Goal: Entertainment & Leisure: Consume media (video, audio)

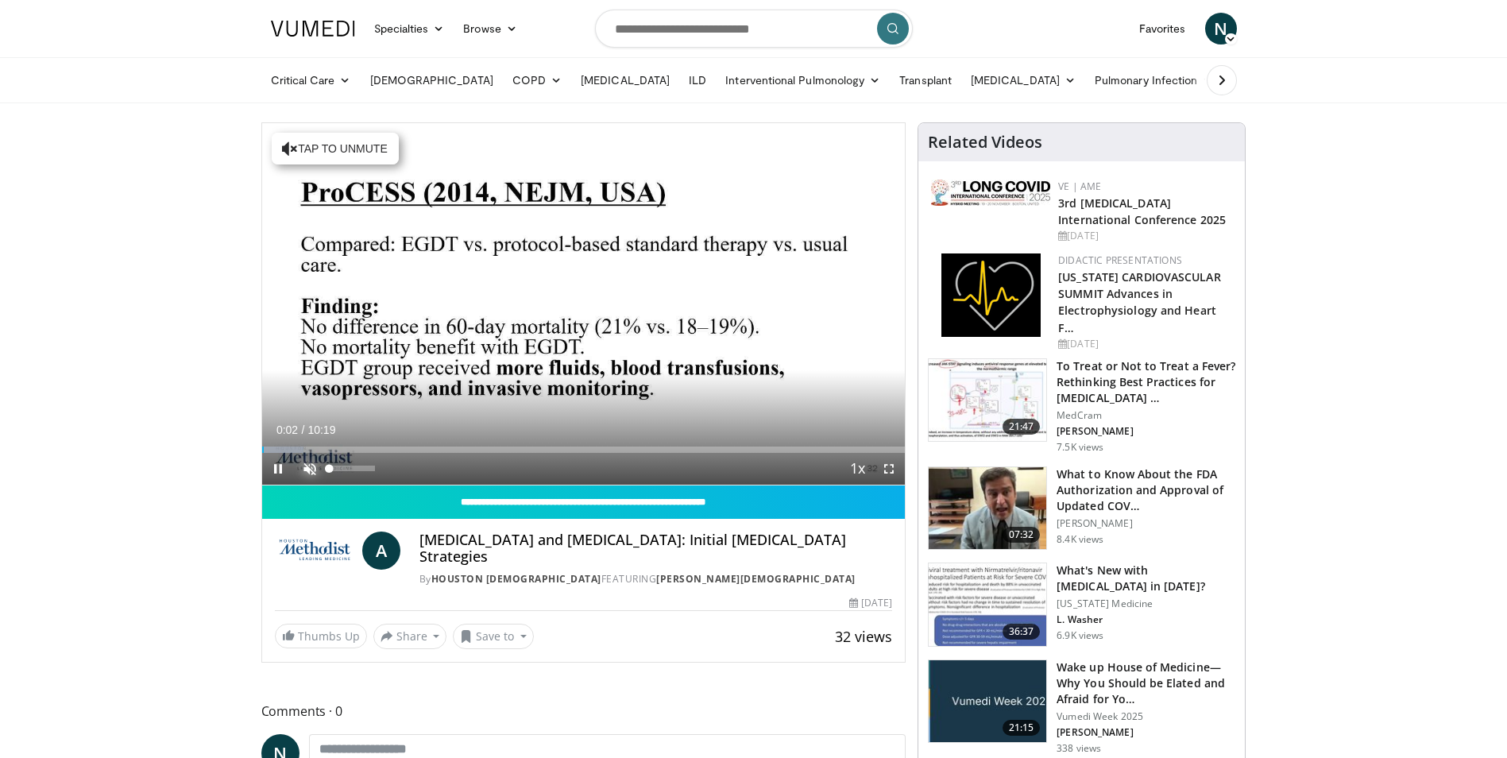
click at [311, 464] on span "Video Player" at bounding box center [310, 469] width 32 height 32
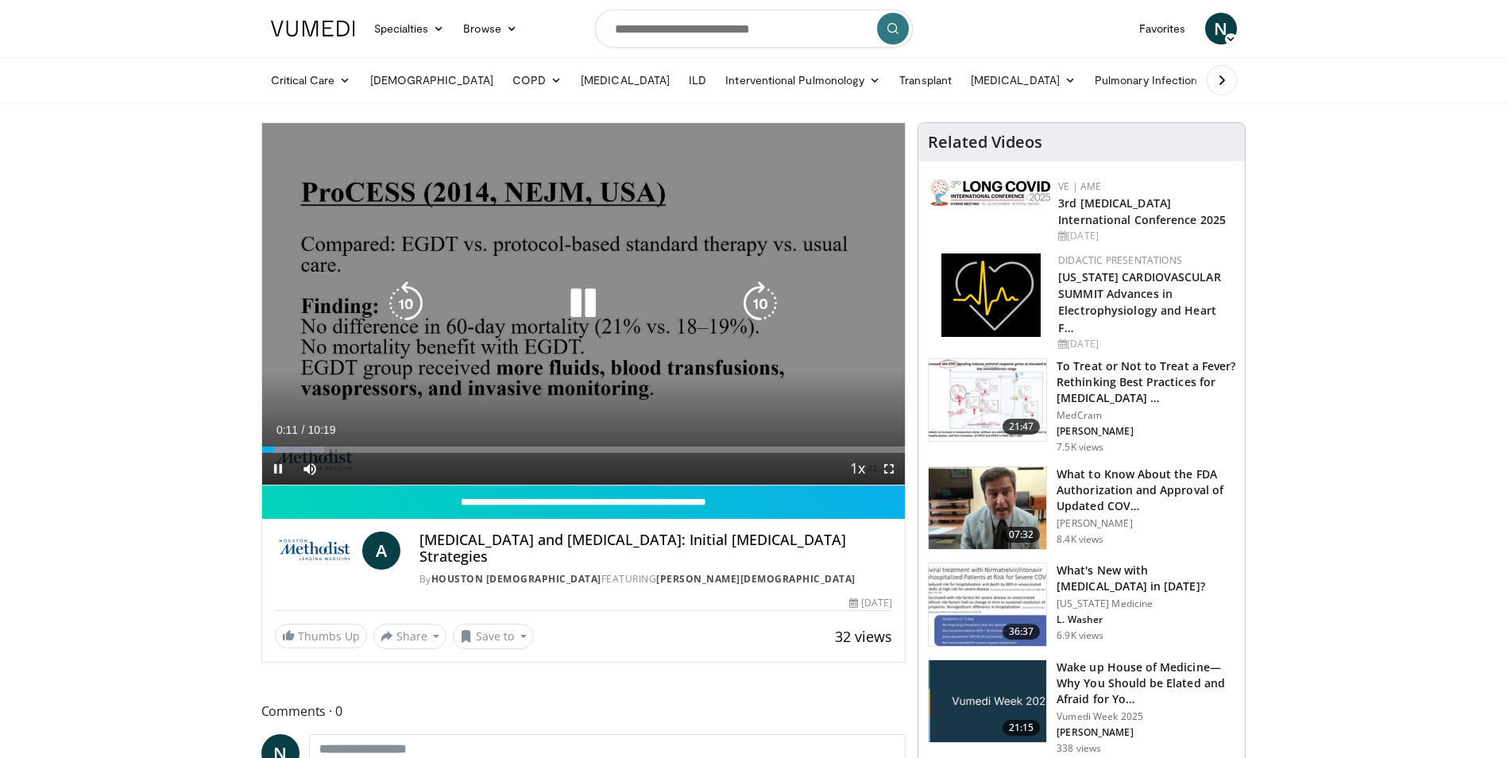
click at [595, 303] on icon "Video Player" at bounding box center [583, 303] width 44 height 44
drag, startPoint x: 820, startPoint y: 196, endPoint x: 752, endPoint y: 222, distance: 72.9
click at [811, 196] on div "10 seconds Tap to unmute" at bounding box center [583, 303] width 643 height 361
click at [589, 307] on icon "Video Player" at bounding box center [583, 303] width 44 height 44
